Goal: Navigation & Orientation: Find specific page/section

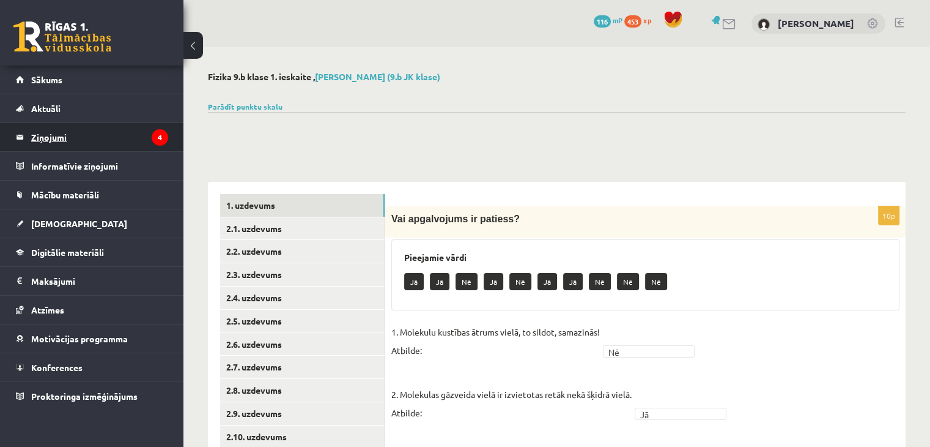
click at [53, 137] on legend "Ziņojumi 4" at bounding box center [99, 137] width 137 height 28
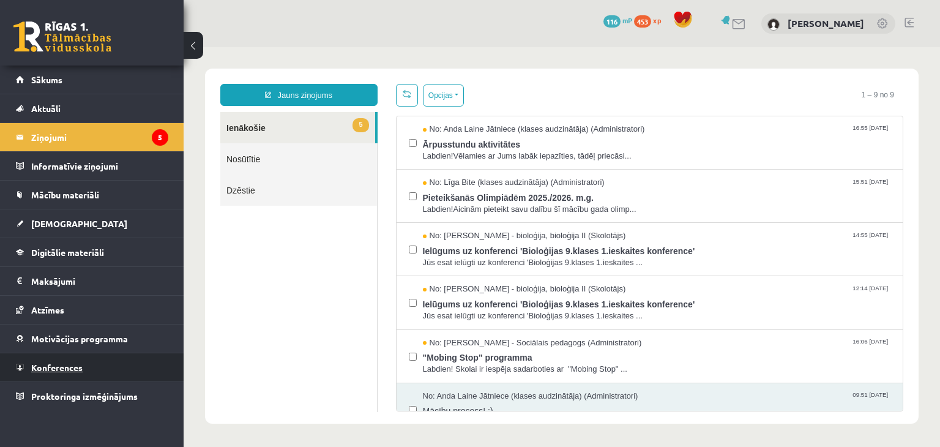
click at [63, 366] on span "Konferences" at bounding box center [56, 366] width 51 height 11
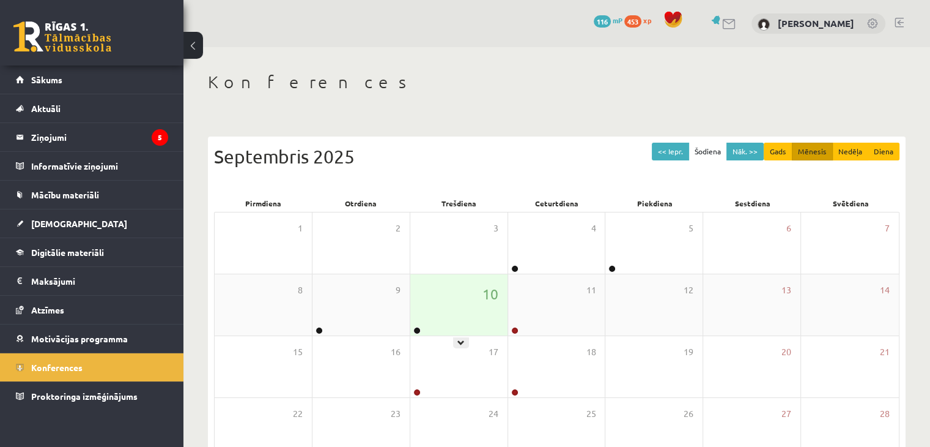
click at [420, 317] on div "10" at bounding box center [458, 304] width 97 height 61
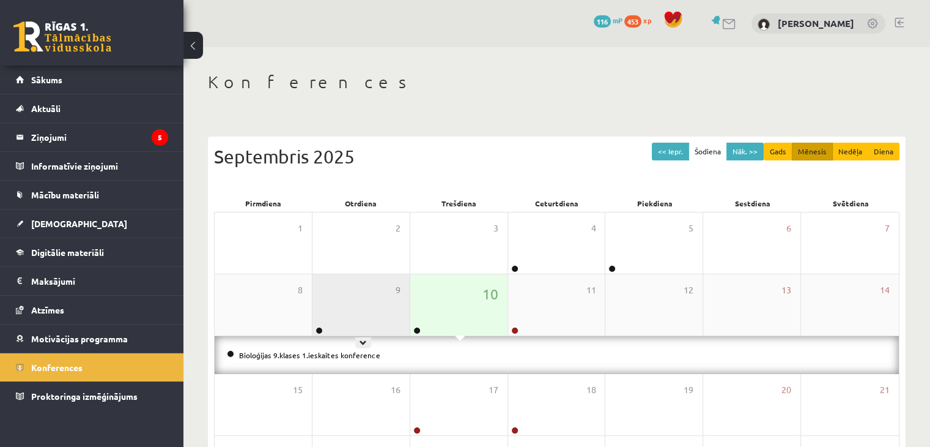
click at [355, 317] on div "9" at bounding box center [361, 304] width 97 height 61
click at [432, 314] on div "10" at bounding box center [458, 304] width 97 height 61
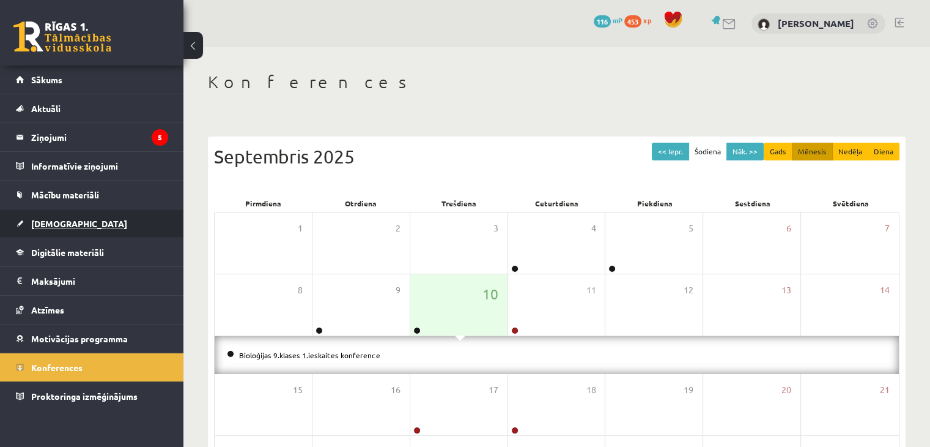
click at [51, 232] on link "[DEMOGRAPHIC_DATA]" at bounding box center [92, 223] width 152 height 28
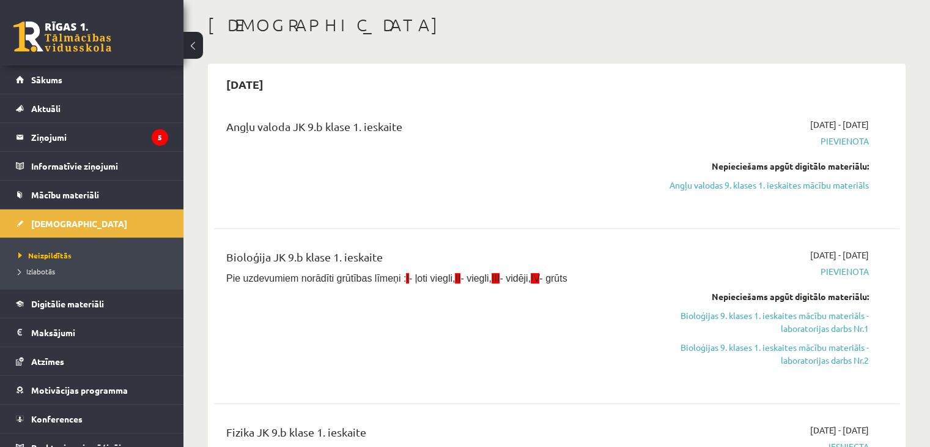
scroll to position [61, 0]
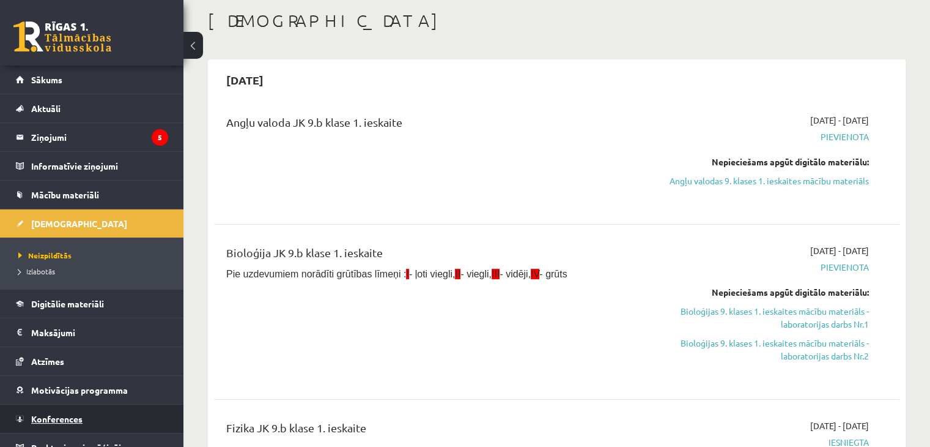
click at [45, 413] on span "Konferences" at bounding box center [56, 418] width 51 height 11
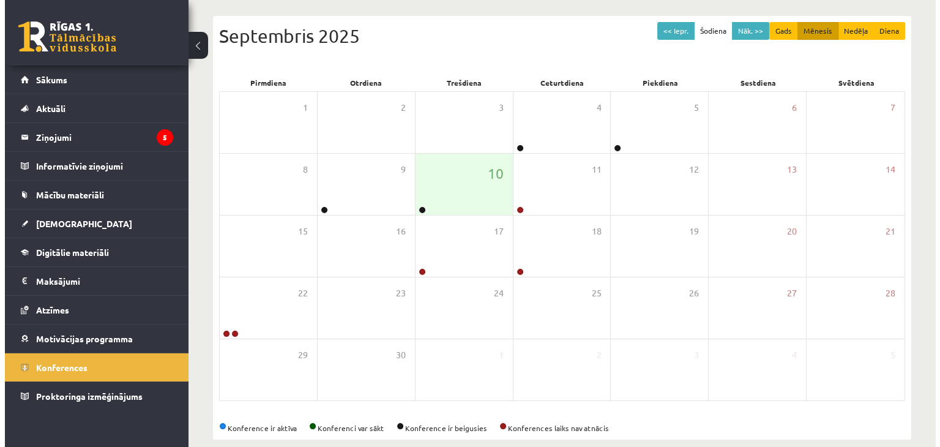
scroll to position [122, 0]
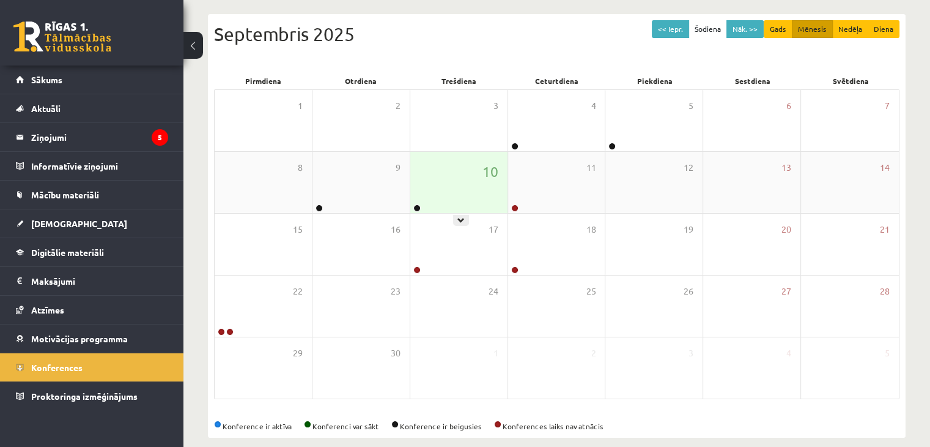
click at [429, 191] on div "10" at bounding box center [458, 182] width 97 height 61
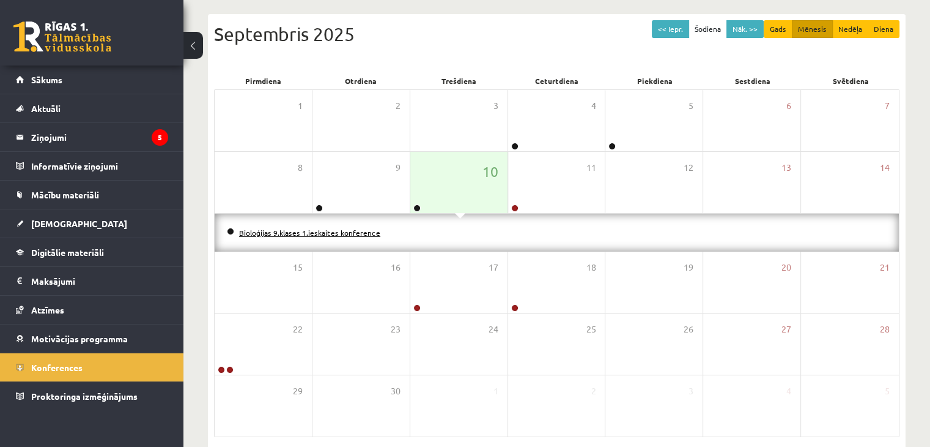
click at [350, 233] on link "Bioloģijas 9.klases 1.ieskaites konference" at bounding box center [309, 233] width 141 height 10
